Goal: Transaction & Acquisition: Purchase product/service

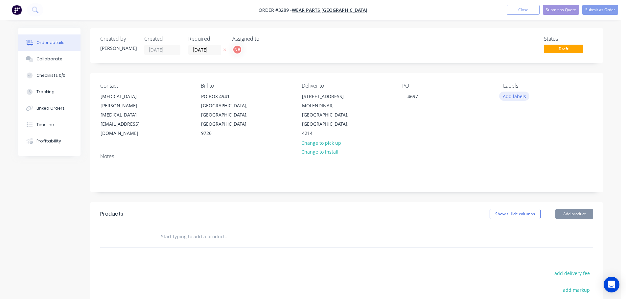
click at [511, 97] on button "Add labels" at bounding box center [514, 96] width 30 height 9
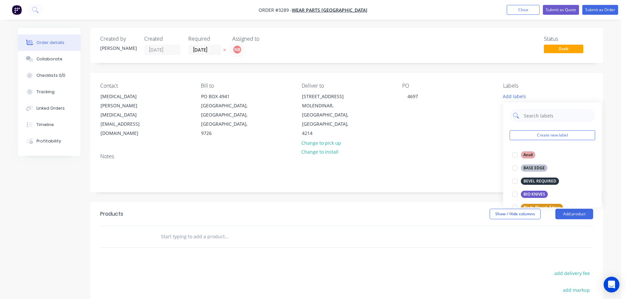
click at [531, 116] on input "text" at bounding box center [557, 115] width 69 height 13
type input "we"
click at [541, 204] on div "WEAR STRIPS" at bounding box center [536, 207] width 31 height 7
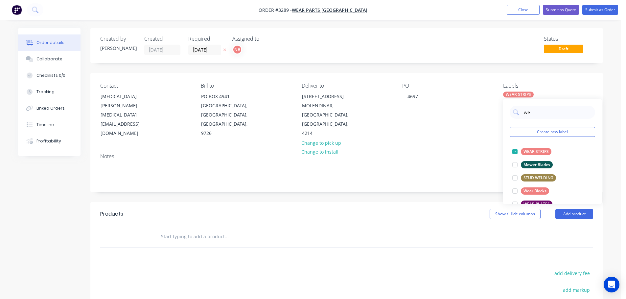
click at [422, 201] on div "Created by [PERSON_NAME] Created [DATE] Required [DATE] Assigned to NB Status D…" at bounding box center [346, 217] width 513 height 378
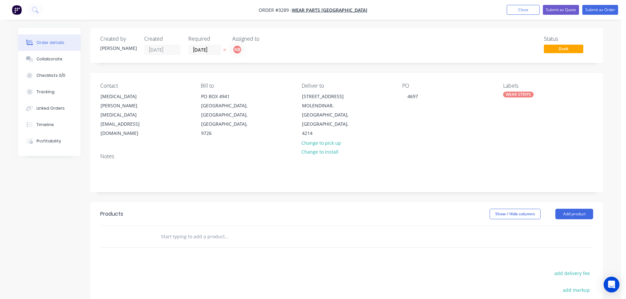
drag, startPoint x: 569, startPoint y: 216, endPoint x: 565, endPoint y: 221, distance: 6.3
click at [569, 216] on button "Add product" at bounding box center [575, 214] width 38 height 11
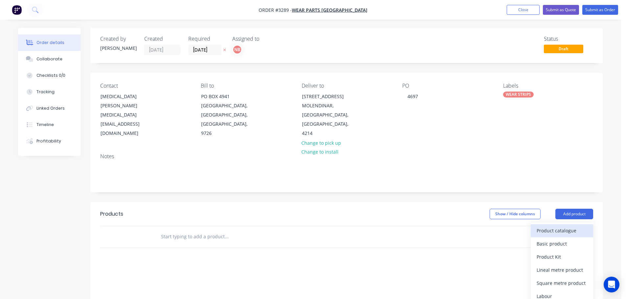
click at [562, 227] on div "Product catalogue" at bounding box center [562, 231] width 51 height 10
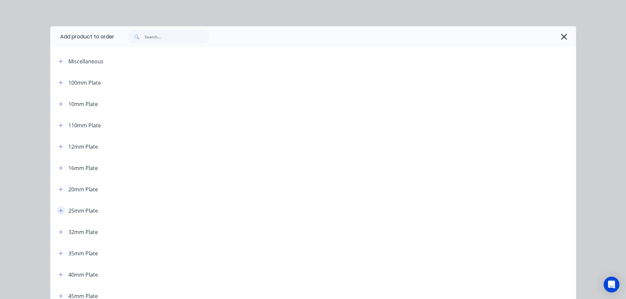
click at [59, 209] on icon "button" at bounding box center [61, 211] width 4 height 4
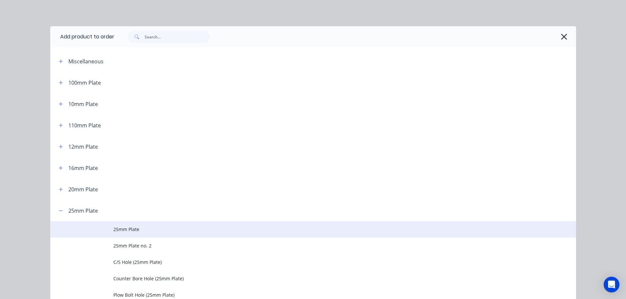
click at [117, 225] on td "25mm Plate" at bounding box center [344, 230] width 463 height 16
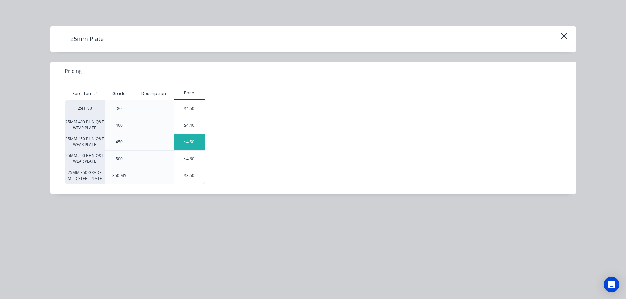
click at [189, 144] on div "$4.50" at bounding box center [189, 142] width 31 height 16
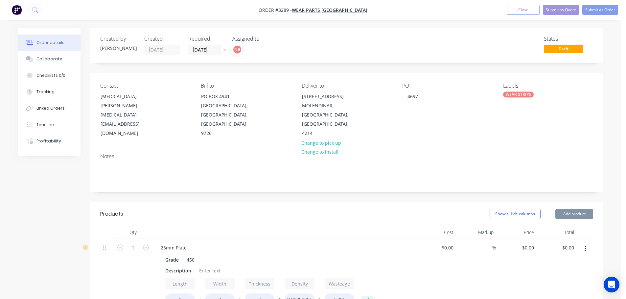
type input "$4.50"
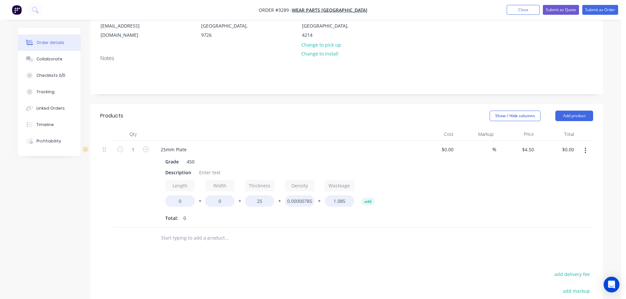
scroll to position [99, 0]
click at [177, 173] on div "Description" at bounding box center [178, 173] width 31 height 10
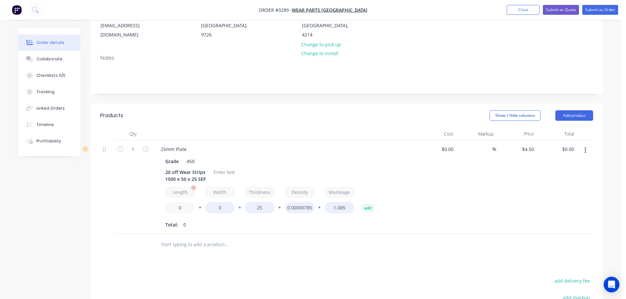
click at [176, 205] on input "0" at bounding box center [180, 208] width 30 height 12
type input "1500"
click at [215, 210] on input "0" at bounding box center [220, 208] width 30 height 12
type input "50"
type input "$72.00"
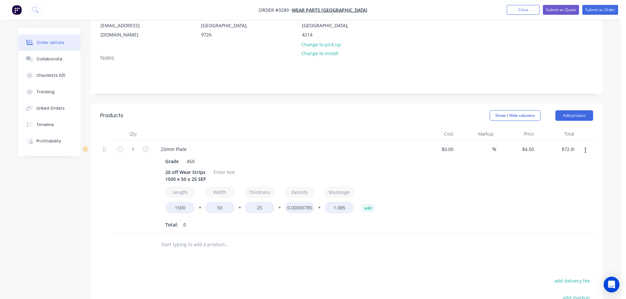
drag, startPoint x: 230, startPoint y: 233, endPoint x: 268, endPoint y: 226, distance: 38.8
click at [230, 232] on div "25mm Plate Grade 450 20 off Wear Strips 1500 x 50 x 25 SEF Length 1500 * Width …" at bounding box center [284, 188] width 263 height 94
click at [126, 145] on input "1" at bounding box center [133, 150] width 17 height 10
type input "20"
type input "$1,440.00"
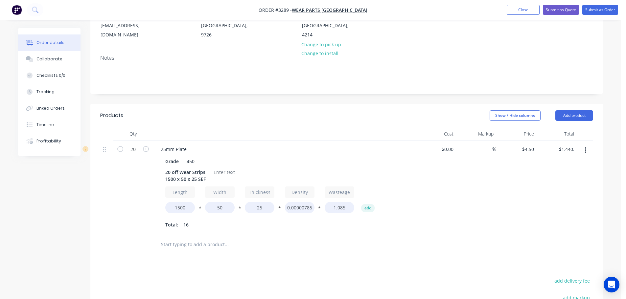
click at [243, 90] on div "Notes" at bounding box center [346, 72] width 513 height 44
click at [230, 174] on div at bounding box center [224, 173] width 27 height 10
click at [69, 62] on button "Collaborate" at bounding box center [49, 59] width 62 height 16
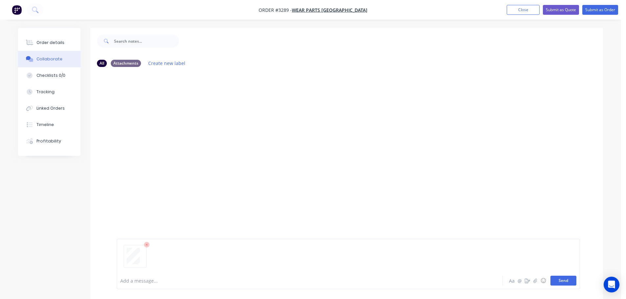
click at [554, 279] on button "Send" at bounding box center [564, 281] width 26 height 10
click at [54, 33] on div "Order details Collaborate Checklists 0/0 Tracking Linked Orders Timeline Profit…" at bounding box center [49, 92] width 62 height 128
click at [55, 38] on button "Order details" at bounding box center [49, 43] width 62 height 16
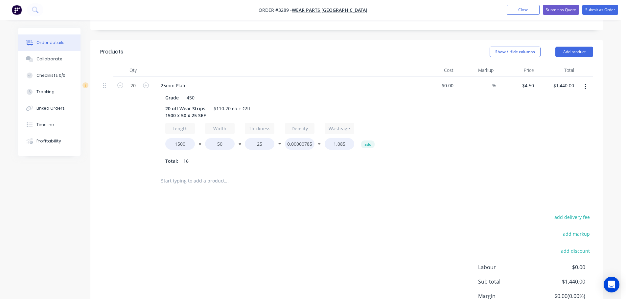
scroll to position [91, 0]
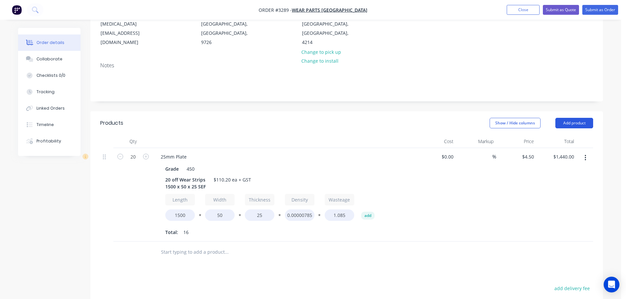
click at [564, 124] on button "Add product" at bounding box center [575, 123] width 38 height 11
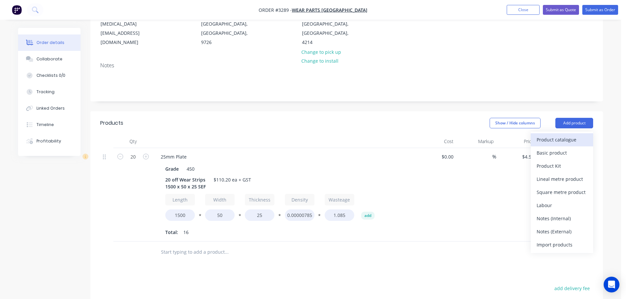
click at [553, 142] on div "Product catalogue" at bounding box center [562, 140] width 51 height 10
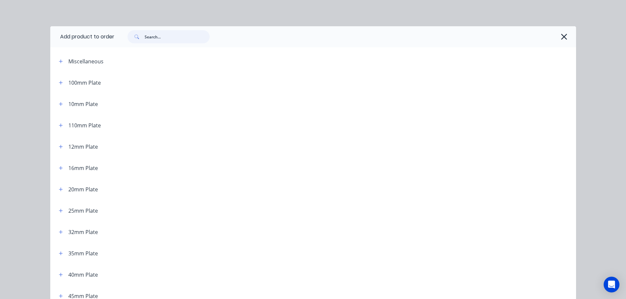
click at [189, 40] on input "text" at bounding box center [177, 36] width 65 height 13
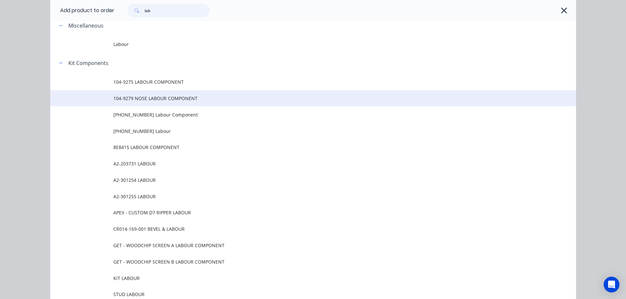
scroll to position [0, 0]
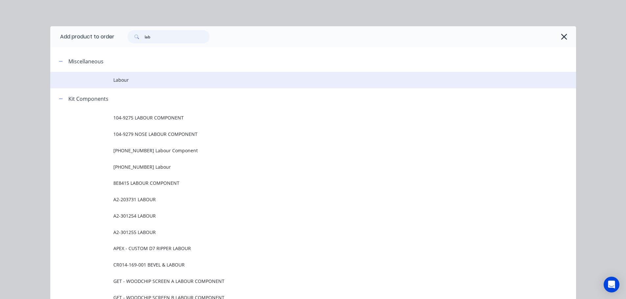
type input "lab"
click at [141, 74] on td "Labour" at bounding box center [344, 80] width 463 height 16
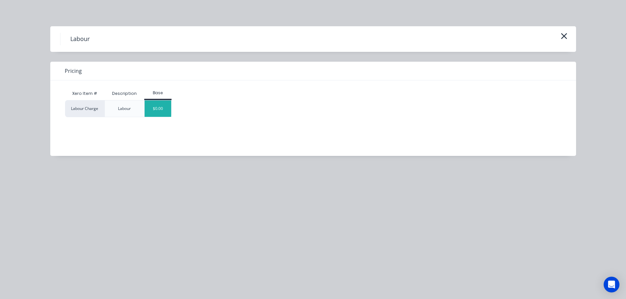
click at [160, 114] on div "$0.00" at bounding box center [158, 109] width 27 height 16
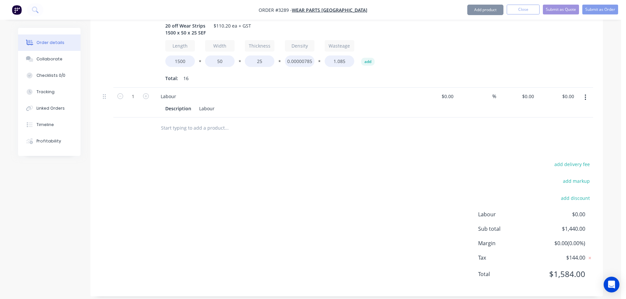
scroll to position [252, 0]
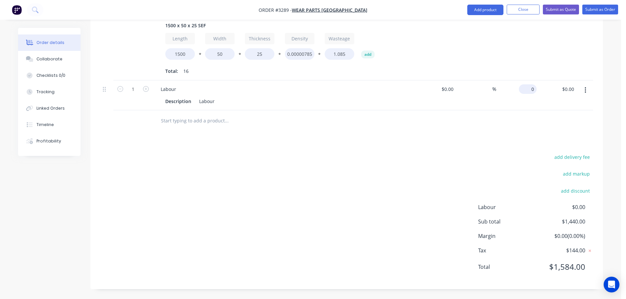
click at [529, 88] on div "0 $0.00" at bounding box center [529, 89] width 15 height 10
type input "$764.00"
click at [445, 128] on div at bounding box center [346, 120] width 493 height 21
click at [587, 10] on button "Submit as Order" at bounding box center [601, 10] width 36 height 10
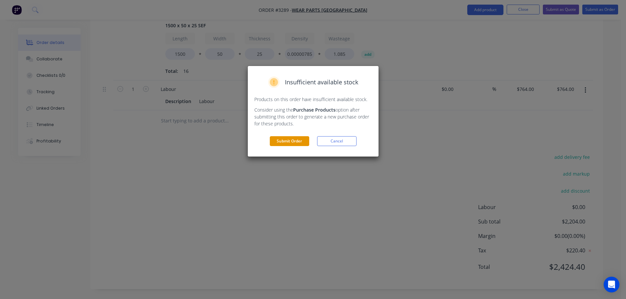
click at [284, 142] on button "Submit Order" at bounding box center [289, 141] width 39 height 10
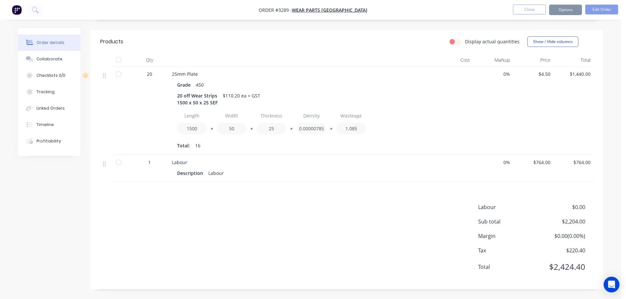
scroll to position [153, 0]
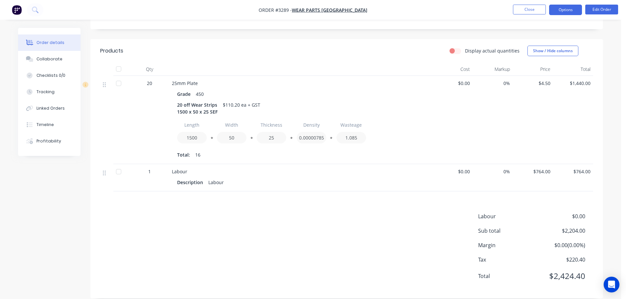
click at [562, 12] on button "Options" at bounding box center [565, 10] width 33 height 11
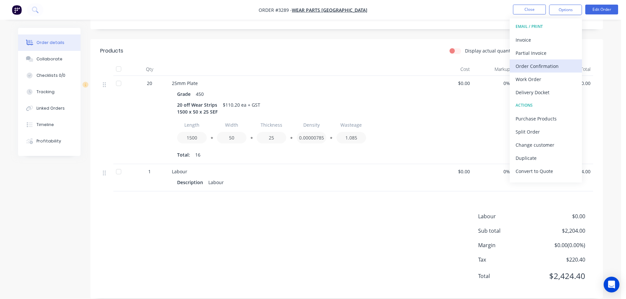
click at [532, 69] on div "Order Confirmation" at bounding box center [546, 66] width 60 height 10
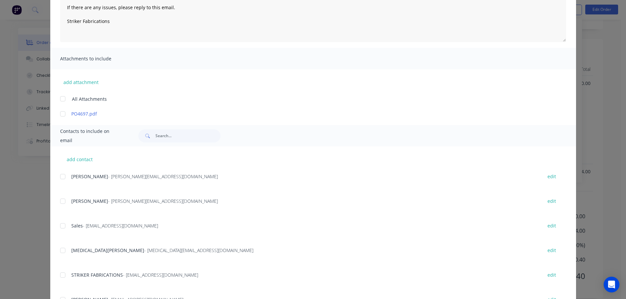
click at [59, 249] on div at bounding box center [62, 250] width 13 height 13
type textarea "Thank you for your order! Click 'view my order' to see your order confirmation.…"
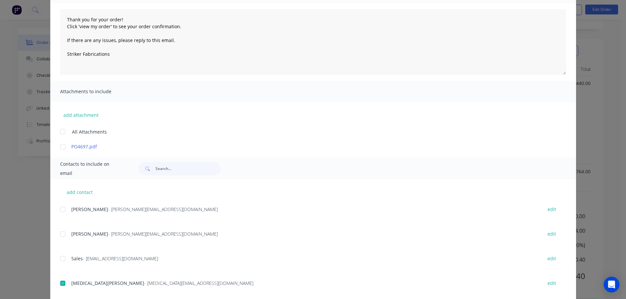
scroll to position [0, 0]
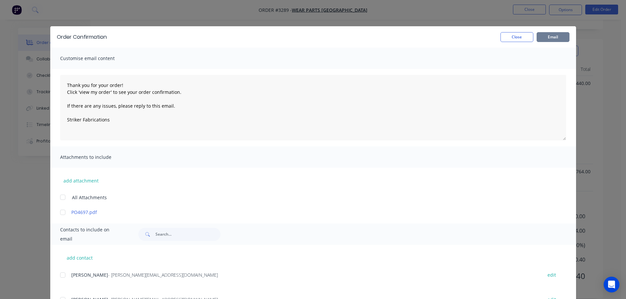
click at [563, 37] on button "Email" at bounding box center [553, 37] width 33 height 10
click at [519, 34] on button "Close" at bounding box center [517, 37] width 33 height 10
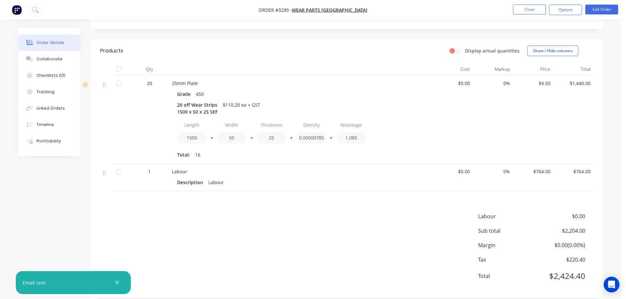
drag, startPoint x: 558, startPoint y: 9, endPoint x: 556, endPoint y: 18, distance: 9.4
click at [558, 9] on button "Options" at bounding box center [565, 10] width 33 height 11
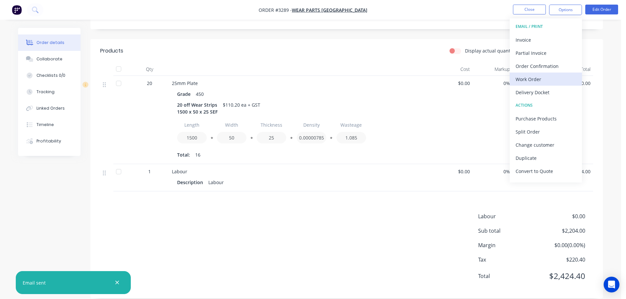
click at [529, 76] on div "Work Order" at bounding box center [546, 80] width 60 height 10
click at [529, 76] on div "Custom" at bounding box center [546, 80] width 60 height 10
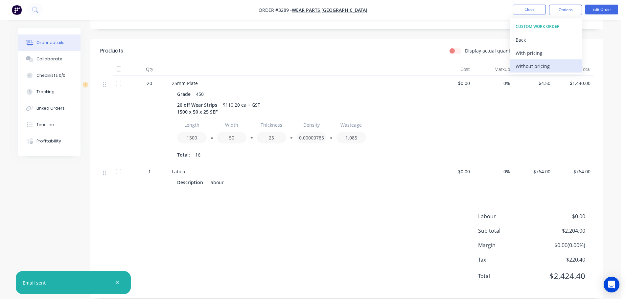
click at [528, 68] on div "Without pricing" at bounding box center [546, 66] width 60 height 10
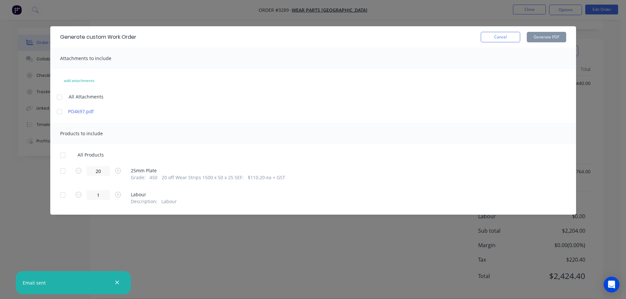
click at [64, 169] on div at bounding box center [62, 171] width 13 height 13
click at [541, 39] on button "Generate PDF" at bounding box center [546, 37] width 39 height 11
drag, startPoint x: 495, startPoint y: 33, endPoint x: 515, endPoint y: 27, distance: 20.9
click at [496, 33] on button "Cancel" at bounding box center [500, 37] width 39 height 11
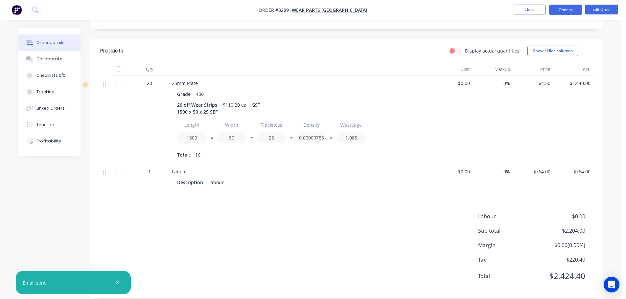
click at [560, 14] on button "Options" at bounding box center [565, 10] width 33 height 11
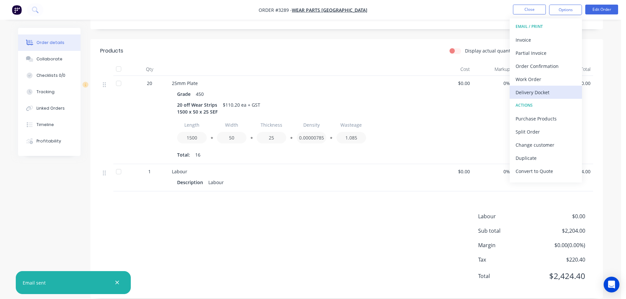
click at [528, 92] on div "Delivery Docket" at bounding box center [546, 93] width 60 height 10
click at [526, 77] on div "Custom" at bounding box center [546, 80] width 60 height 10
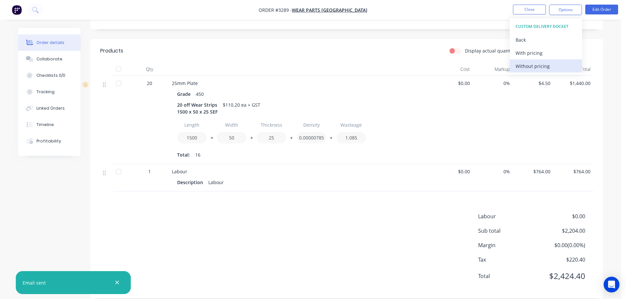
click at [525, 66] on div "Without pricing" at bounding box center [546, 66] width 60 height 10
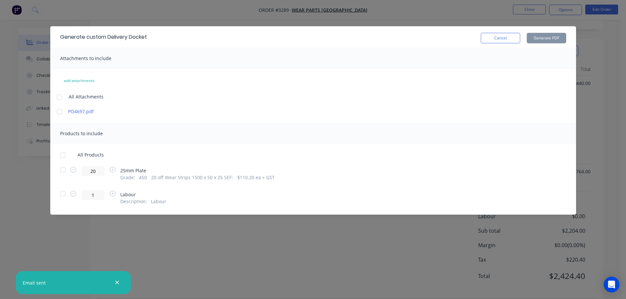
click at [64, 172] on div at bounding box center [62, 169] width 13 height 13
click at [552, 40] on button "Generate PDF" at bounding box center [546, 38] width 39 height 11
click at [498, 38] on button "Cancel" at bounding box center [500, 38] width 39 height 11
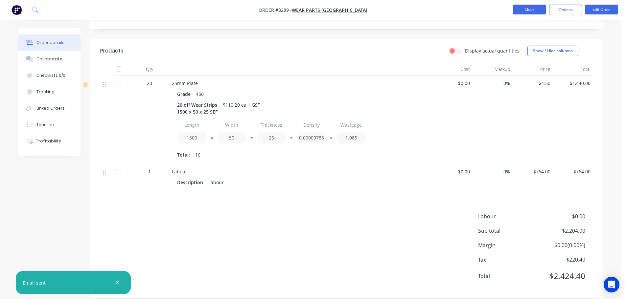
click at [517, 13] on button "Close" at bounding box center [529, 10] width 33 height 10
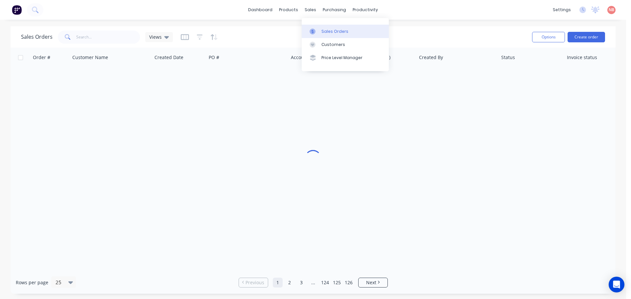
click at [314, 30] on icon at bounding box center [313, 32] width 6 height 6
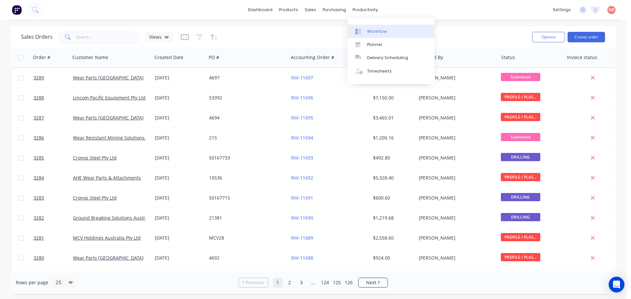
click at [372, 27] on link "Workflow" at bounding box center [390, 31] width 87 height 13
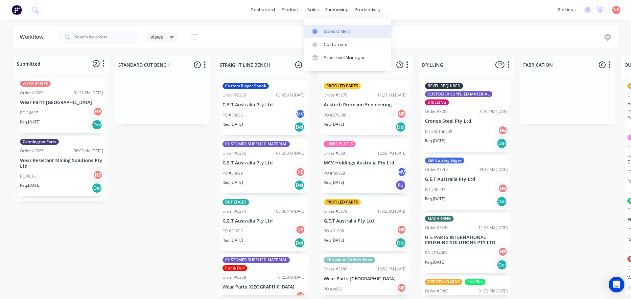
click at [321, 31] on div at bounding box center [317, 32] width 10 height 6
